Goal: Navigation & Orientation: Go to known website

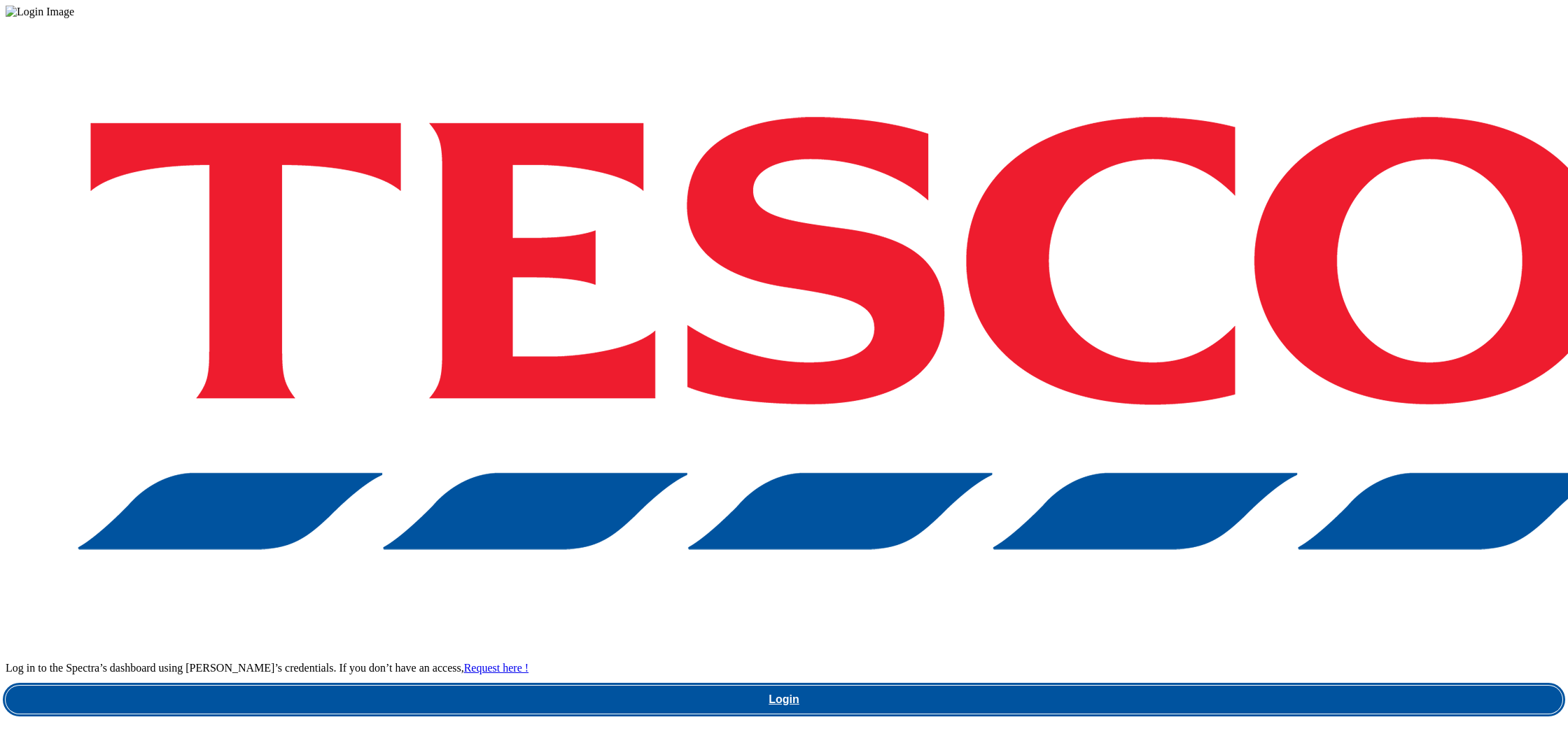
click at [1112, 686] on link "Login" at bounding box center [784, 700] width 1557 height 28
